Goal: Task Accomplishment & Management: Complete application form

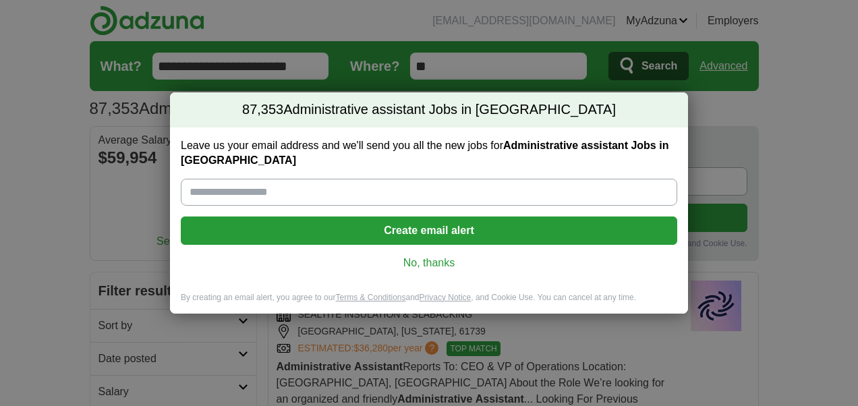
click at [391, 189] on input "Leave us your email address and we'll send you all the new jobs for Administrat…" at bounding box center [429, 192] width 497 height 27
type input "**********"
click at [393, 227] on button "Create email alert" at bounding box center [429, 231] width 497 height 28
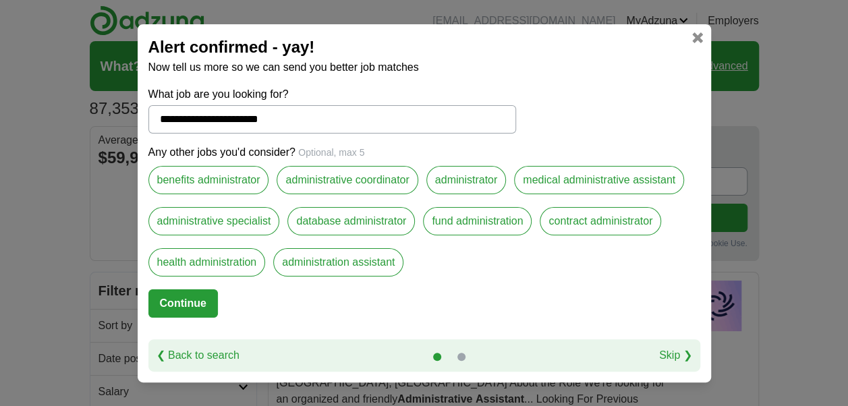
click at [372, 182] on label "administrative coordinator" at bounding box center [347, 180] width 141 height 28
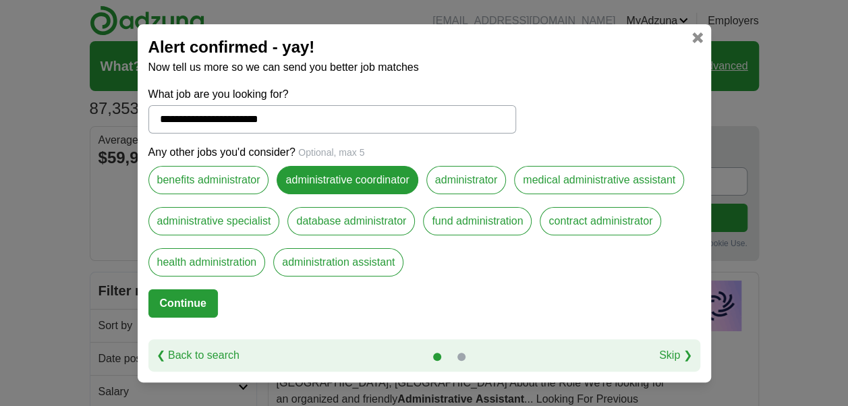
click at [194, 301] on button "Continue" at bounding box center [183, 304] width 70 height 28
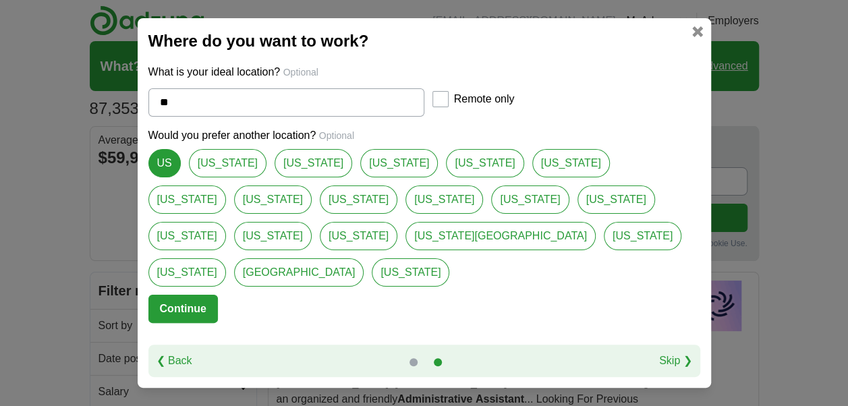
click at [406, 250] on link "[US_STATE][GEOGRAPHIC_DATA]" at bounding box center [501, 236] width 190 height 28
type input "**********"
select select "*"
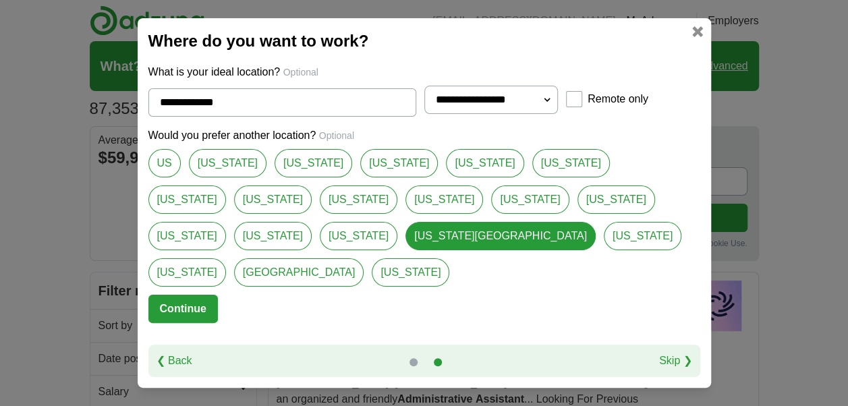
click at [189, 295] on button "Continue" at bounding box center [183, 309] width 70 height 28
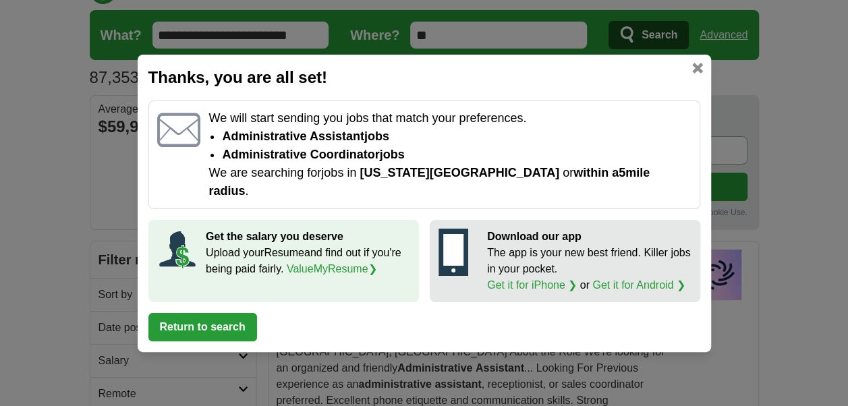
scroll to position [28, 0]
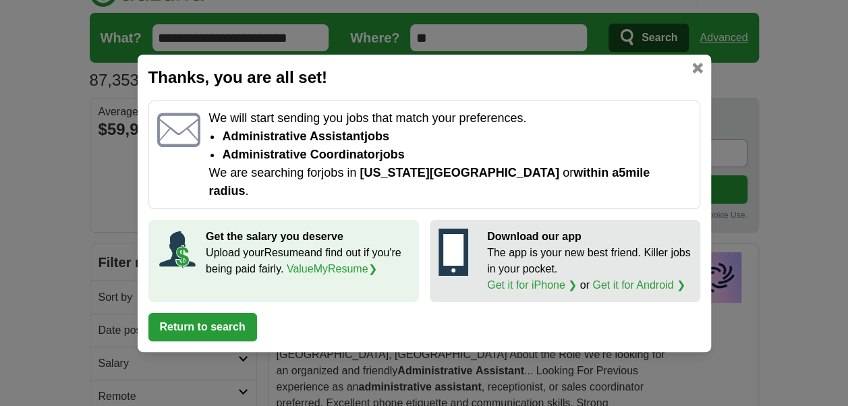
click at [241, 319] on button "Return to search" at bounding box center [202, 327] width 109 height 28
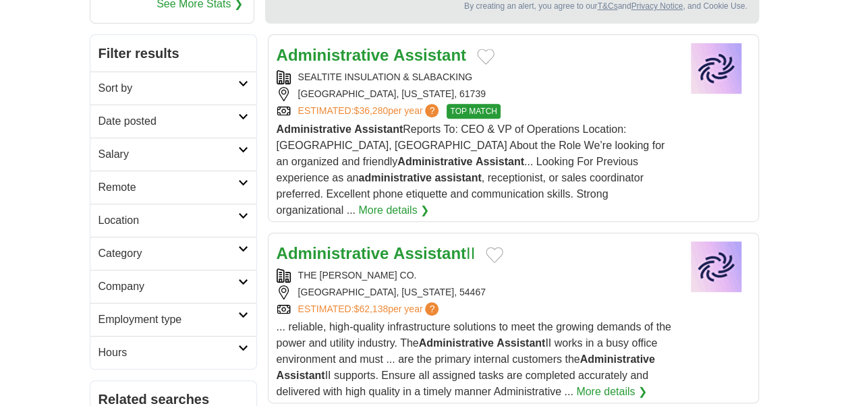
scroll to position [238, 0]
click at [633, 146] on div "Administrative Assistant Reports To: CEO & VP of Operations Location: [GEOGRAPH…" at bounding box center [474, 169] width 395 height 97
click at [429, 202] on link "More details ❯" at bounding box center [393, 210] width 71 height 16
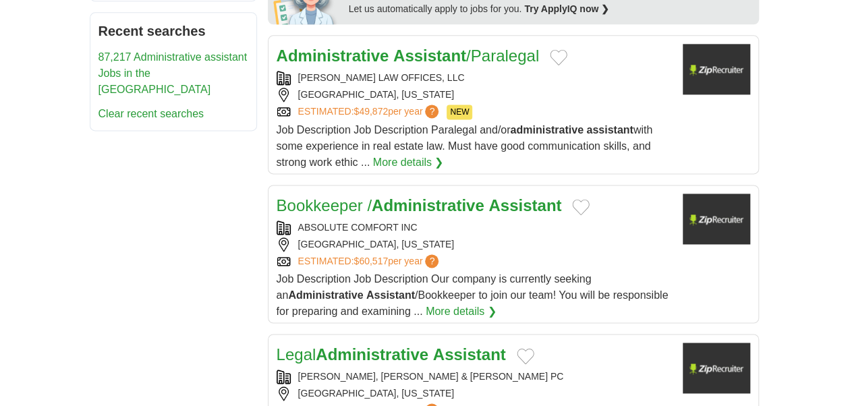
scroll to position [873, 0]
click at [427, 303] on link "More details ❯" at bounding box center [461, 311] width 71 height 16
click at [394, 46] on strong "Assistant" at bounding box center [429, 55] width 73 height 18
